Goal: Obtain resource: Download file/media

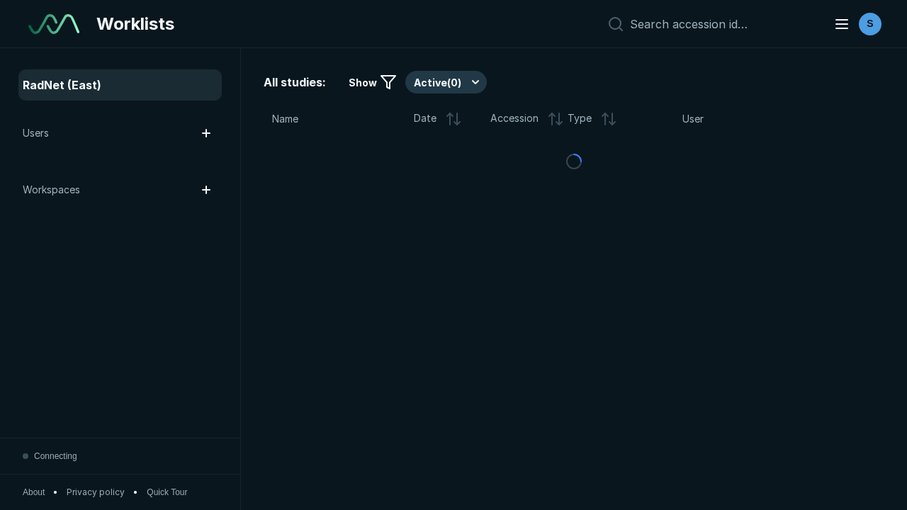
scroll to position [3869, 5902]
